Goal: Obtain resource: Download file/media

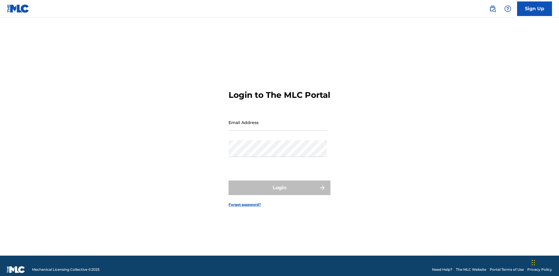
scroll to position [8, 0]
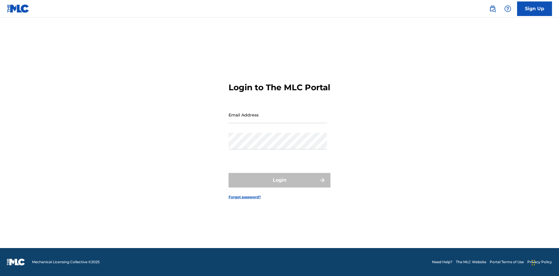
click at [278, 120] on input "Email Address" at bounding box center [278, 115] width 98 height 17
type input "[EMAIL_ADDRESS][DOMAIN_NAME]"
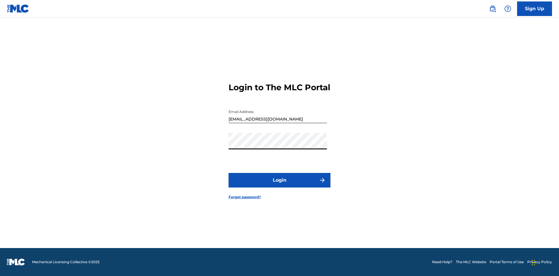
click at [279, 185] on button "Login" at bounding box center [280, 180] width 102 height 15
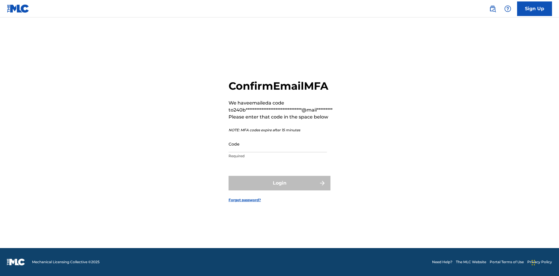
click at [278, 144] on input "Code" at bounding box center [278, 144] width 98 height 17
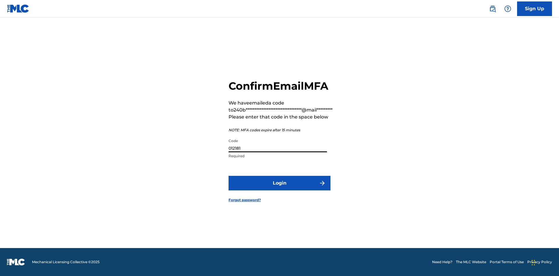
type input "012181"
click at [279, 183] on button "Login" at bounding box center [280, 183] width 102 height 15
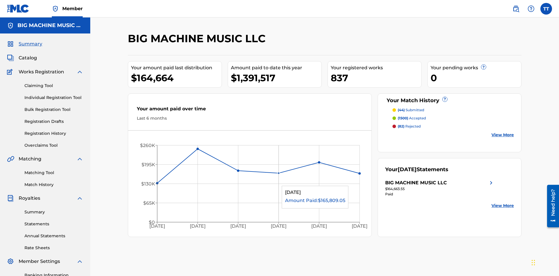
scroll to position [20, 0]
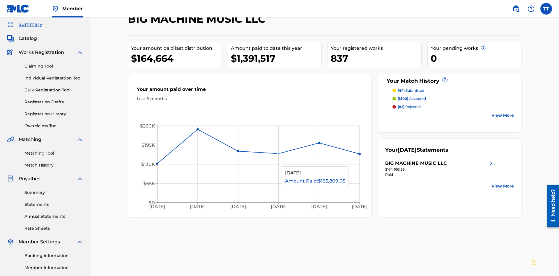
click at [28, 38] on span "Catalog" at bounding box center [28, 38] width 18 height 7
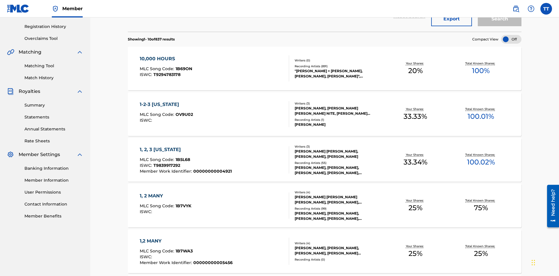
scroll to position [84, 0]
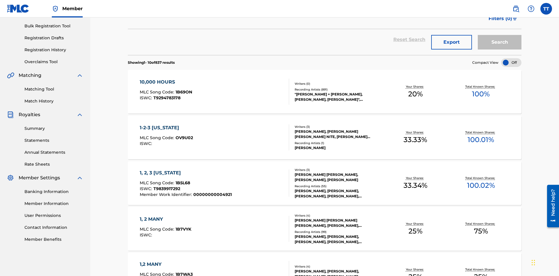
click at [452, 42] on button "Export" at bounding box center [451, 42] width 41 height 15
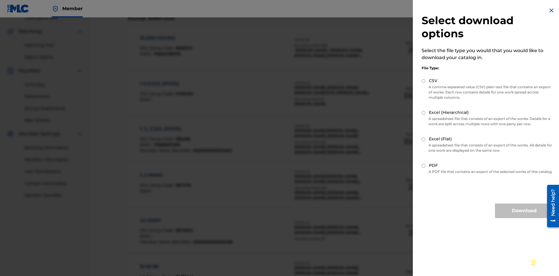
click at [424, 81] on input "CSV" at bounding box center [424, 81] width 4 height 4
radio input "true"
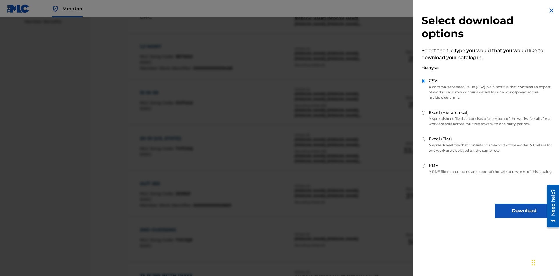
click at [524, 216] on button "Download" at bounding box center [524, 210] width 58 height 15
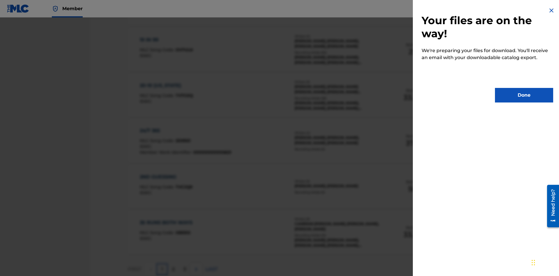
click at [524, 95] on button "Done" at bounding box center [524, 95] width 58 height 15
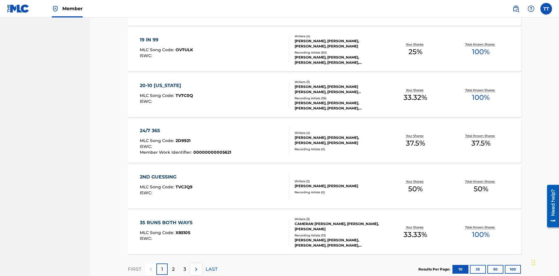
scroll to position [23, 0]
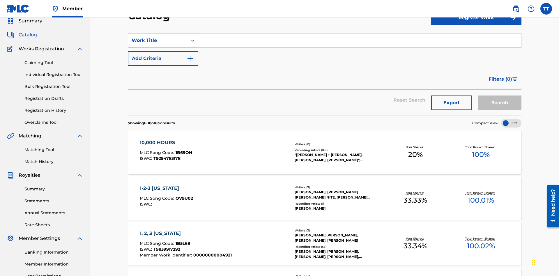
click at [158, 40] on div "Work Title" at bounding box center [158, 40] width 52 height 7
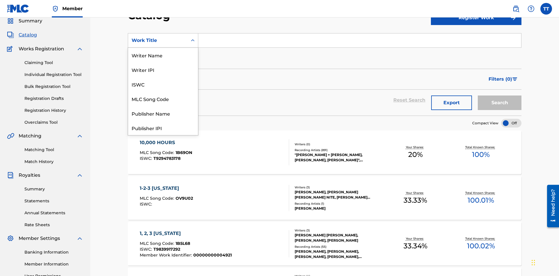
scroll to position [87, 0]
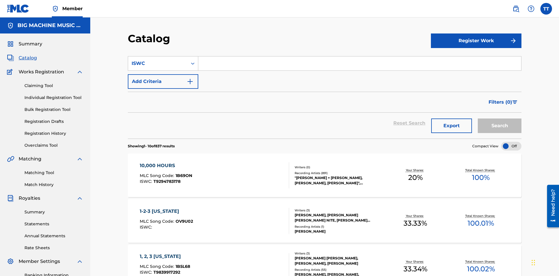
scroll to position [22, 0]
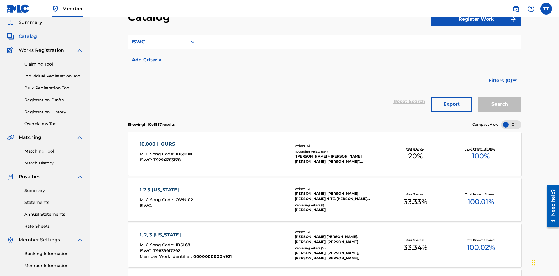
click at [360, 42] on input "Search Form" at bounding box center [359, 42] width 323 height 14
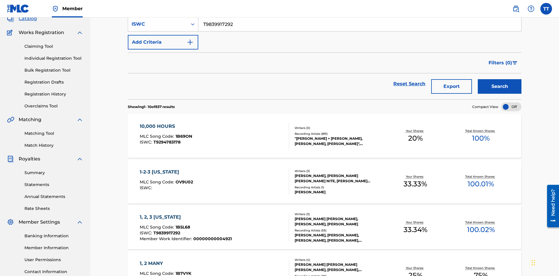
type input "T9839917292"
click at [163, 42] on button "Add Criteria" at bounding box center [163, 42] width 70 height 15
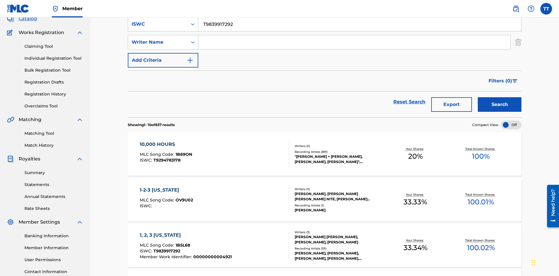
scroll to position [41, 0]
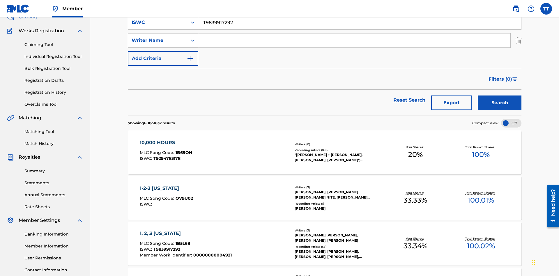
click at [158, 40] on div "Writer Name" at bounding box center [158, 40] width 52 height 7
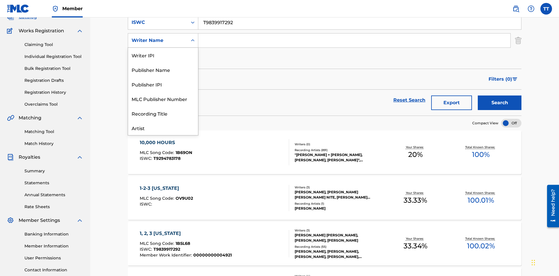
scroll to position [29, 0]
click at [163, 48] on div "Publisher Name" at bounding box center [163, 40] width 70 height 15
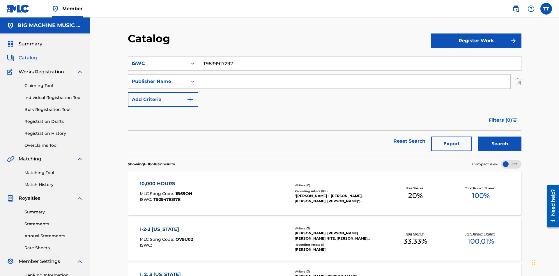
scroll to position [40, 0]
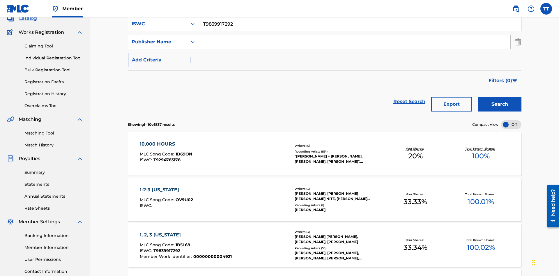
click at [354, 42] on input "Search Form" at bounding box center [354, 42] width 312 height 14
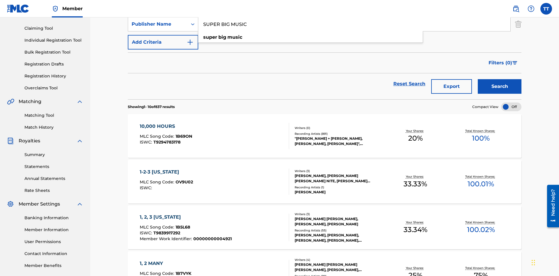
type input "SUPER BIG MUSIC"
click at [163, 42] on button "Add Criteria" at bounding box center [163, 42] width 70 height 15
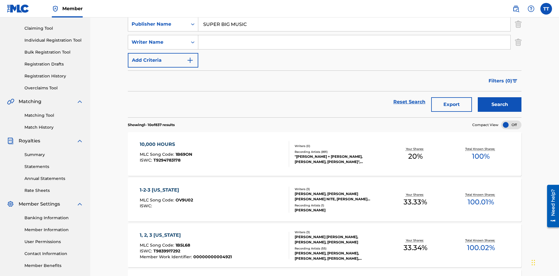
scroll to position [59, 0]
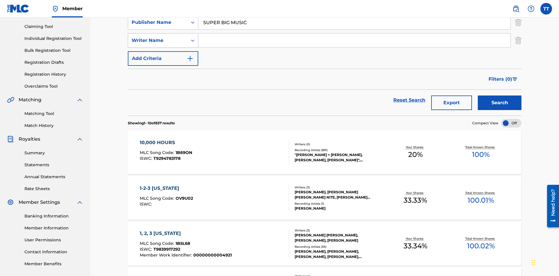
click at [158, 40] on div "Writer Name" at bounding box center [158, 40] width 52 height 7
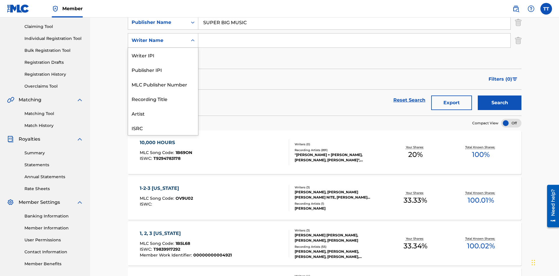
scroll to position [15, 0]
click at [163, 70] on div "MLC Publisher Number" at bounding box center [163, 69] width 70 height 15
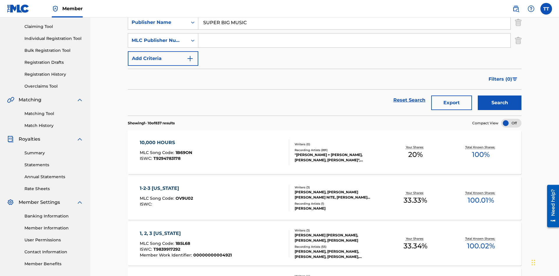
scroll to position [58, 0]
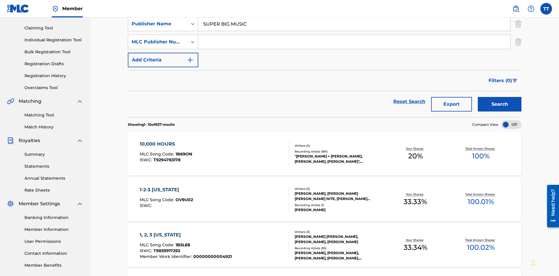
click at [354, 42] on input "Search Form" at bounding box center [354, 42] width 312 height 14
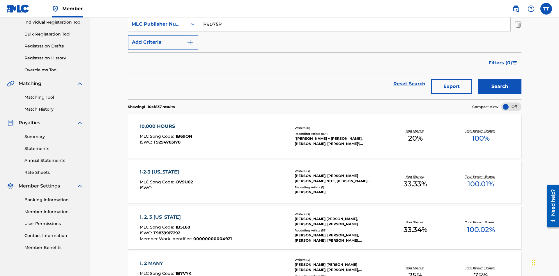
type input "P9075R"
click at [163, 42] on button "Add Criteria" at bounding box center [163, 42] width 70 height 15
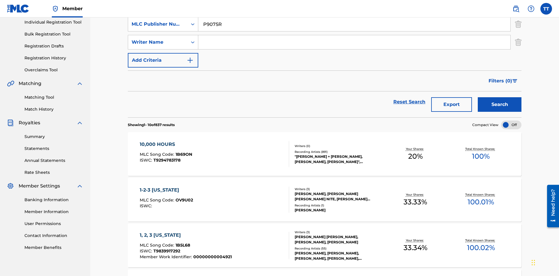
scroll to position [77, 0]
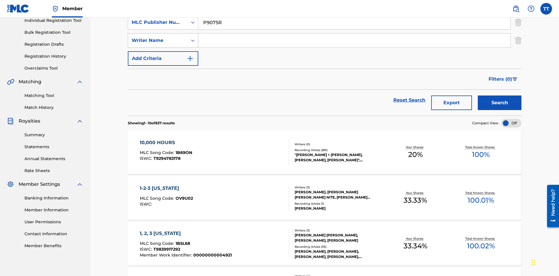
click at [158, 40] on div "Writer Name" at bounding box center [158, 40] width 52 height 7
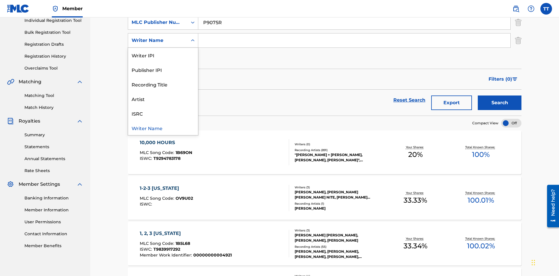
click at [163, 128] on div "Writer Name" at bounding box center [163, 128] width 70 height 15
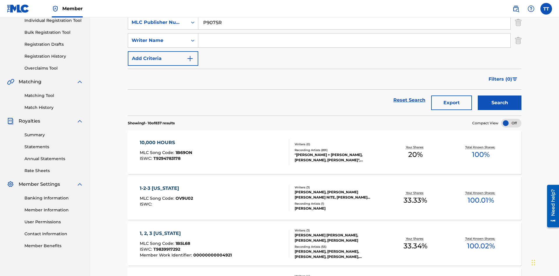
scroll to position [76, 0]
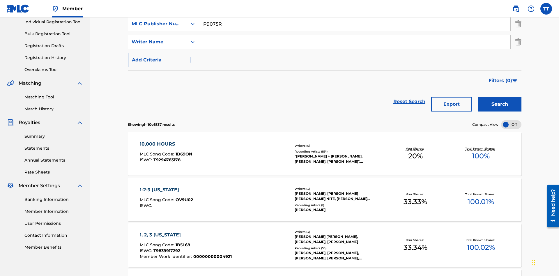
click at [354, 42] on input "Search Form" at bounding box center [354, 42] width 312 height 14
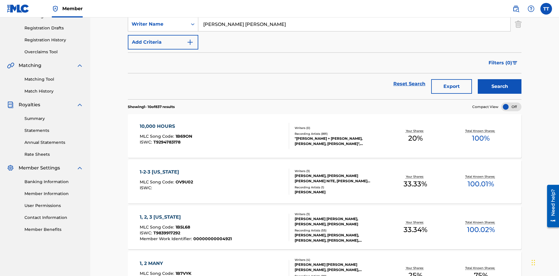
type input "[PERSON_NAME] [PERSON_NAME]"
click at [163, 42] on button "Add Criteria" at bounding box center [163, 42] width 70 height 15
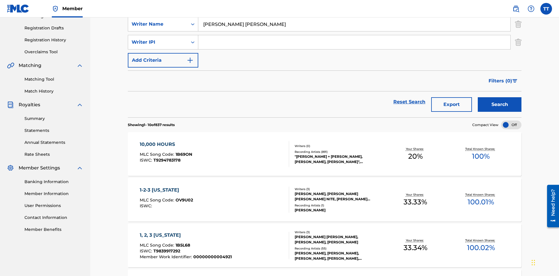
scroll to position [95, 0]
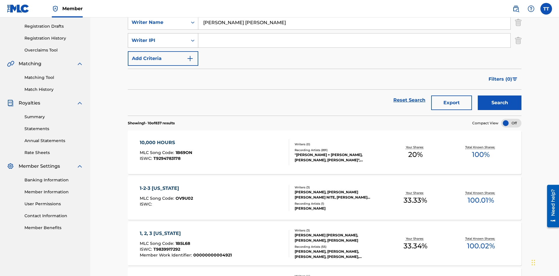
click at [158, 40] on div "Writer IPI" at bounding box center [158, 40] width 52 height 7
click at [163, 113] on div "Writer IPI" at bounding box center [163, 113] width 70 height 15
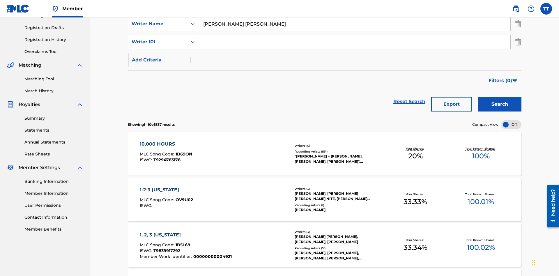
click at [354, 42] on input "Search Form" at bounding box center [354, 42] width 312 height 14
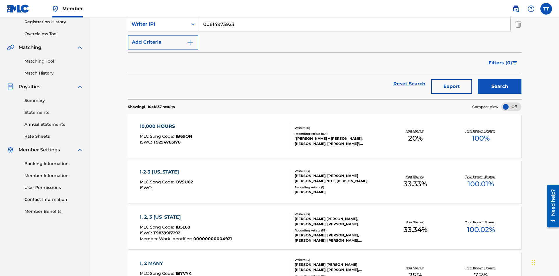
type input "00614973923"
click at [163, 42] on button "Add Criteria" at bounding box center [163, 42] width 70 height 15
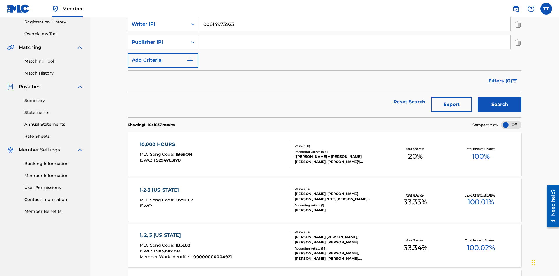
scroll to position [113, 0]
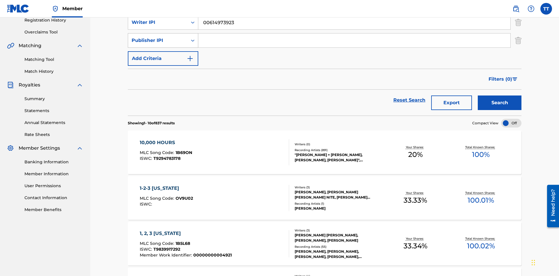
click at [158, 40] on div "Publisher IPI" at bounding box center [158, 40] width 52 height 7
click at [163, 99] on div "Publisher IPI" at bounding box center [163, 98] width 70 height 15
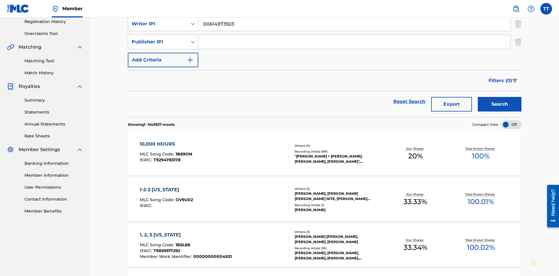
click at [354, 42] on input "Search Form" at bounding box center [354, 42] width 312 height 14
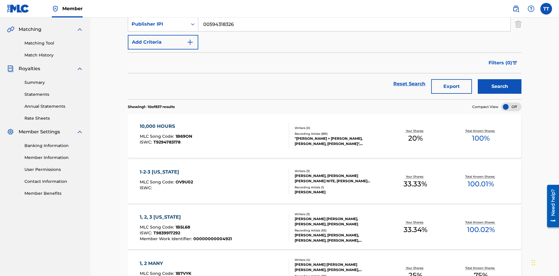
type input "00594318326"
click at [163, 42] on button "Add Criteria" at bounding box center [163, 42] width 70 height 15
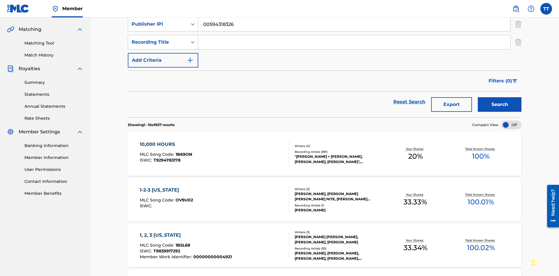
scroll to position [131, 0]
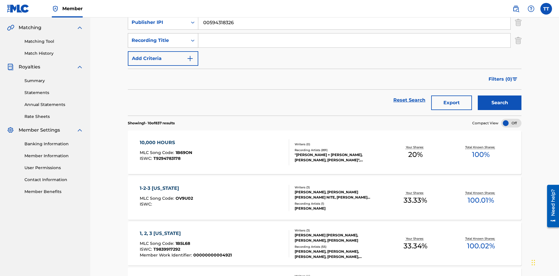
click at [158, 40] on div "Recording Title" at bounding box center [158, 40] width 52 height 7
click at [163, 55] on div "Artist" at bounding box center [163, 55] width 70 height 15
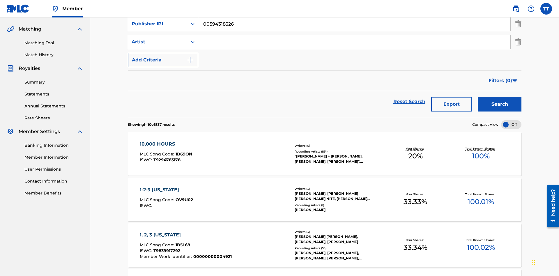
click at [354, 42] on input "Search Form" at bounding box center [354, 42] width 312 height 14
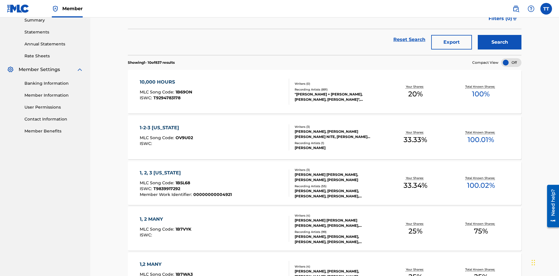
type input "[PERSON_NAME]"
click at [500, 42] on button "Search" at bounding box center [500, 42] width 44 height 15
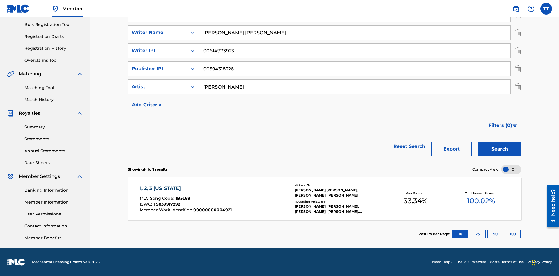
click at [505, 234] on button "100" at bounding box center [513, 234] width 16 height 9
click at [182, 198] on span "1B5L68" at bounding box center [183, 198] width 15 height 5
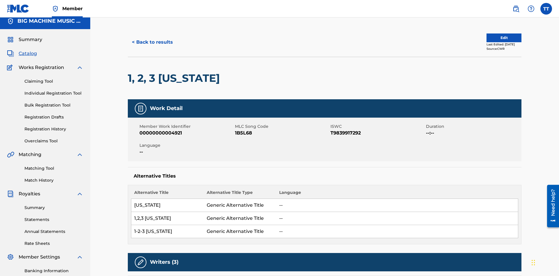
click at [152, 42] on button "< Back to results" at bounding box center [152, 42] width 49 height 15
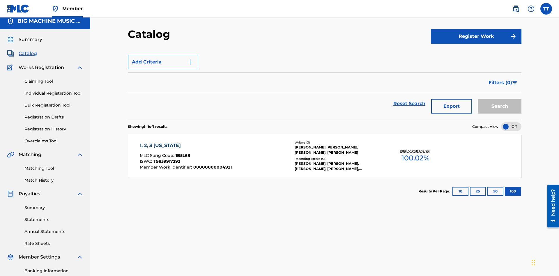
scroll to position [85, 0]
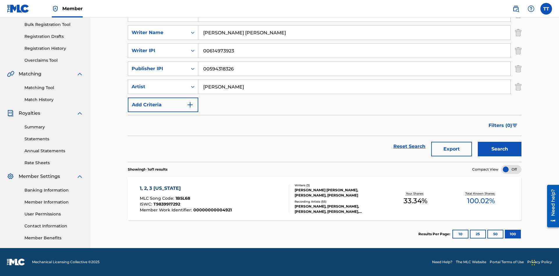
click at [452, 149] on button "Export" at bounding box center [451, 149] width 41 height 15
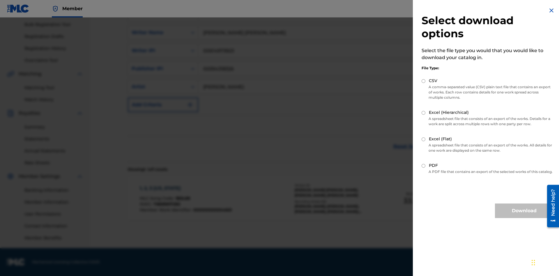
scroll to position [50, 0]
